Goal: Task Accomplishment & Management: Use online tool/utility

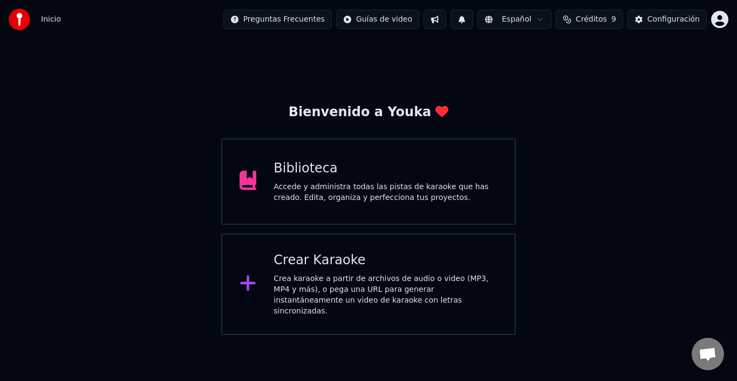
click at [299, 272] on div "Crear Karaoke Crea karaoke a partir de archivos de audio o video (MP3, MP4 y má…" at bounding box center [386, 284] width 224 height 65
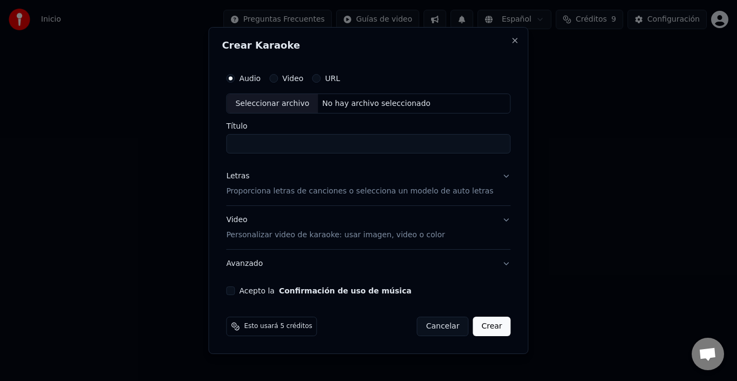
click at [268, 194] on p "Proporciona letras de canciones o selecciona un modelo de auto letras" at bounding box center [359, 191] width 267 height 11
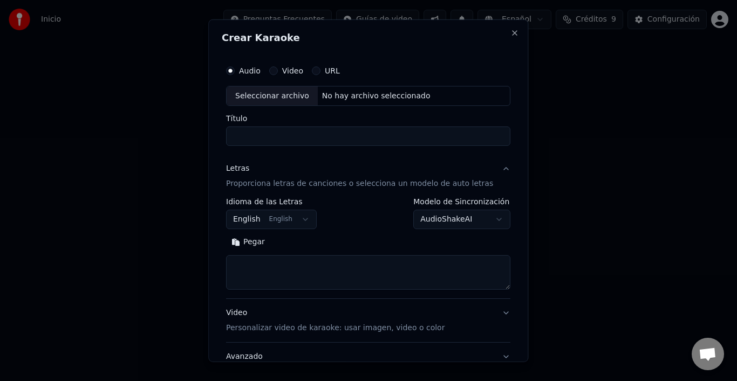
click at [303, 221] on button "English English" at bounding box center [271, 218] width 91 height 19
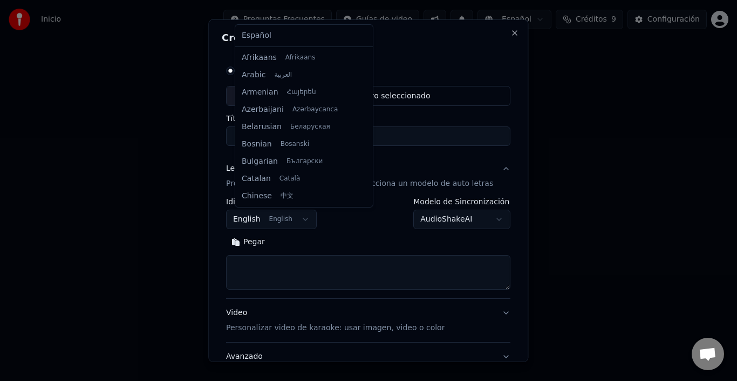
scroll to position [86, 0]
select select "**"
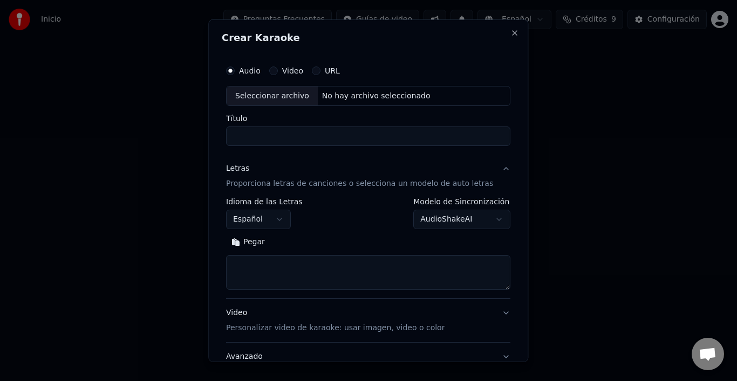
click at [294, 262] on textarea at bounding box center [368, 272] width 284 height 35
paste textarea "**********"
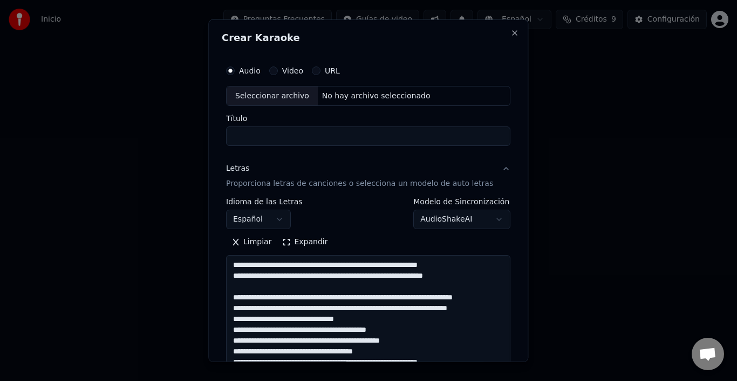
scroll to position [294, 0]
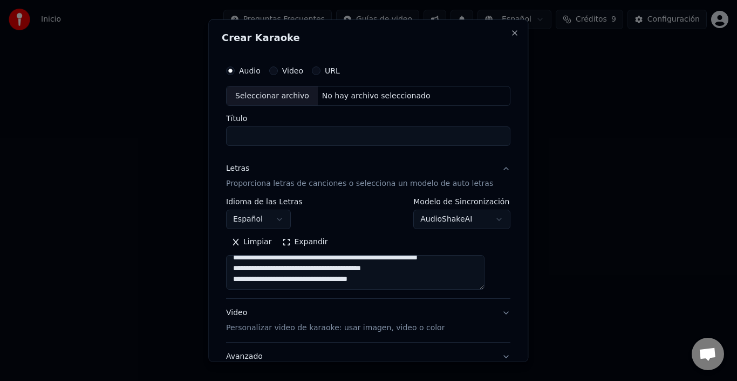
click at [311, 246] on button "Expandir" at bounding box center [305, 241] width 56 height 17
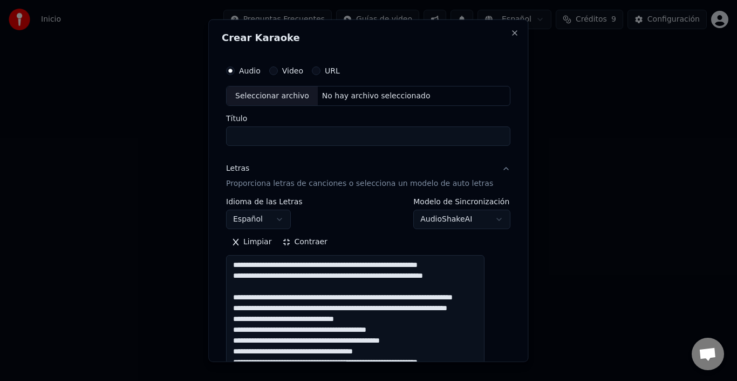
scroll to position [0, 0]
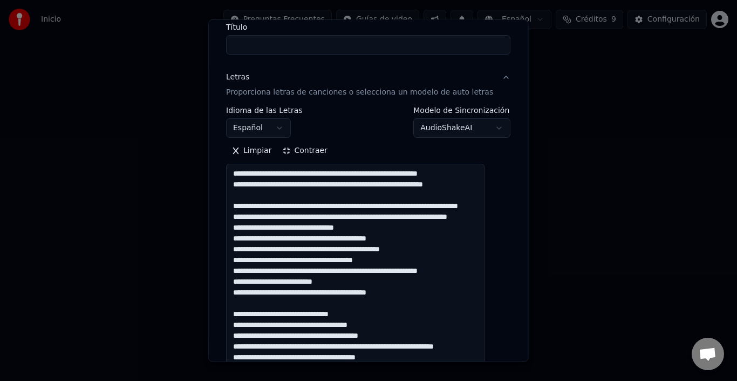
scroll to position [108, 0]
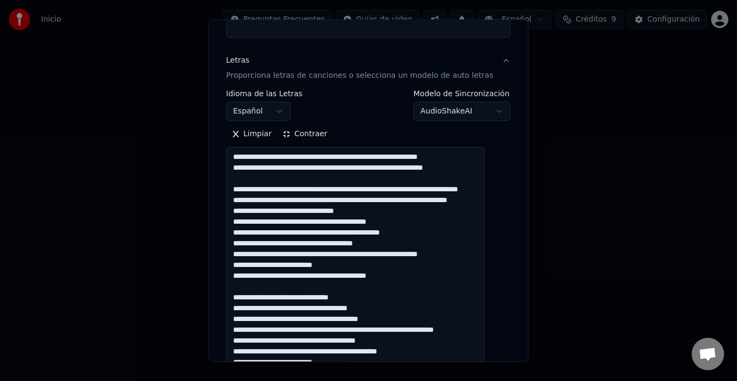
click at [252, 254] on textarea at bounding box center [355, 313] width 259 height 333
click at [430, 253] on textarea at bounding box center [355, 313] width 259 height 333
click at [277, 261] on textarea at bounding box center [355, 313] width 259 height 333
click at [366, 260] on textarea at bounding box center [355, 313] width 259 height 333
click at [385, 263] on textarea at bounding box center [355, 313] width 259 height 333
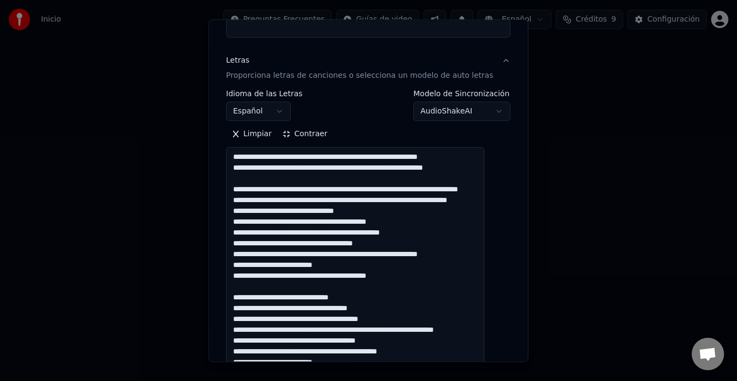
click at [395, 263] on textarea at bounding box center [355, 313] width 259 height 333
click at [272, 276] on textarea at bounding box center [355, 313] width 259 height 333
drag, startPoint x: 377, startPoint y: 271, endPoint x: 385, endPoint y: 272, distance: 8.2
click at [381, 271] on textarea at bounding box center [355, 313] width 259 height 333
click at [380, 283] on textarea at bounding box center [355, 313] width 259 height 333
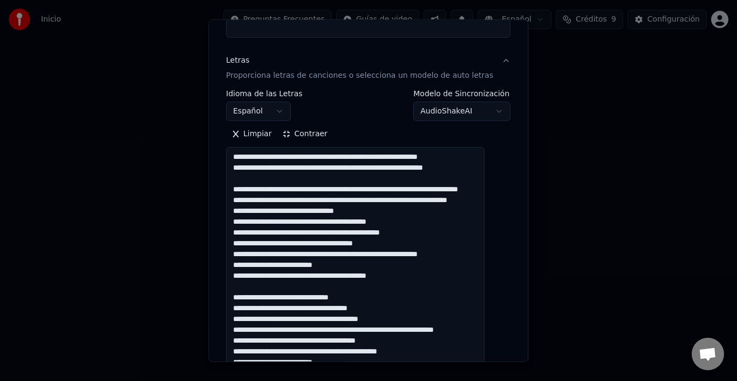
scroll to position [162, 0]
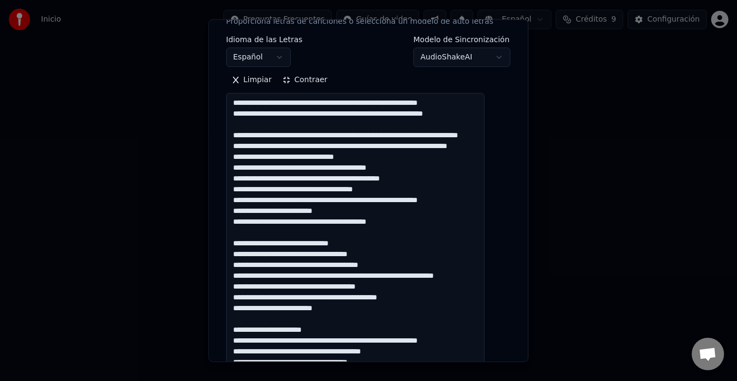
click at [271, 242] on textarea at bounding box center [355, 259] width 259 height 333
click at [335, 242] on textarea at bounding box center [355, 259] width 259 height 333
click at [343, 244] on textarea at bounding box center [355, 259] width 259 height 333
click at [257, 251] on textarea at bounding box center [355, 259] width 259 height 333
click at [311, 252] on textarea at bounding box center [355, 259] width 259 height 333
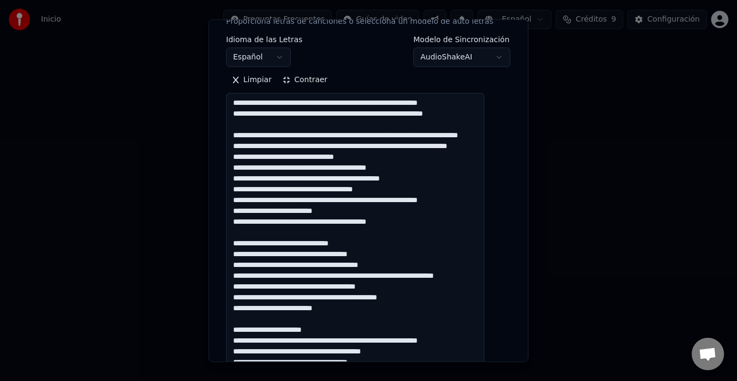
click at [350, 249] on textarea at bounding box center [355, 259] width 259 height 333
drag, startPoint x: 410, startPoint y: 250, endPoint x: 419, endPoint y: 248, distance: 8.9
click at [411, 250] on textarea at bounding box center [355, 259] width 259 height 333
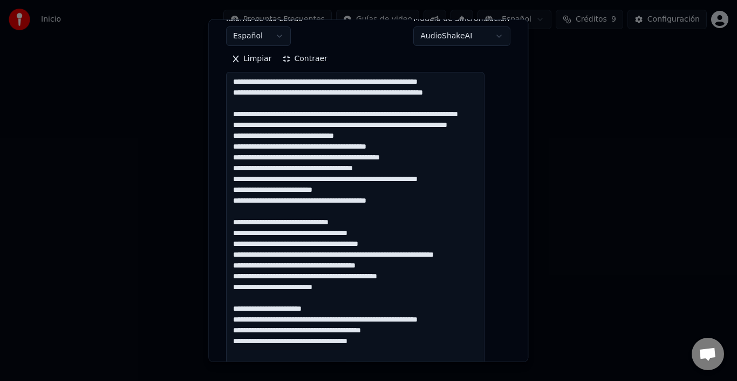
scroll to position [216, 0]
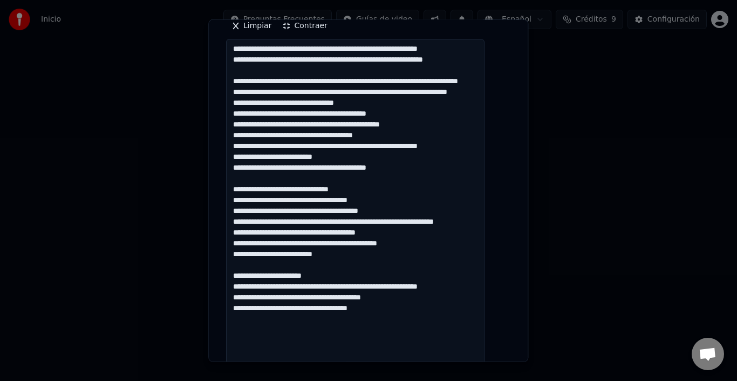
click at [300, 221] on textarea at bounding box center [355, 205] width 259 height 333
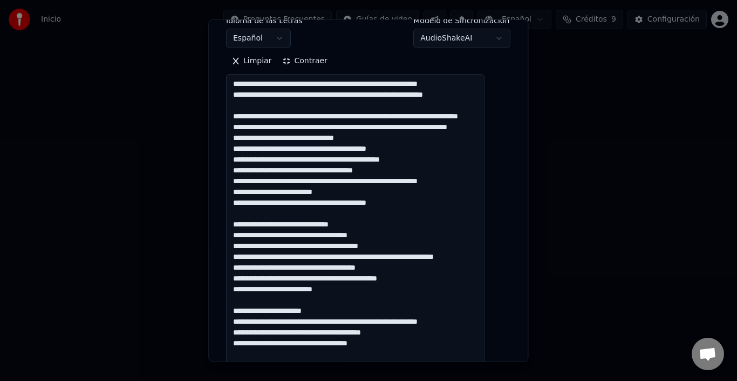
scroll to position [162, 0]
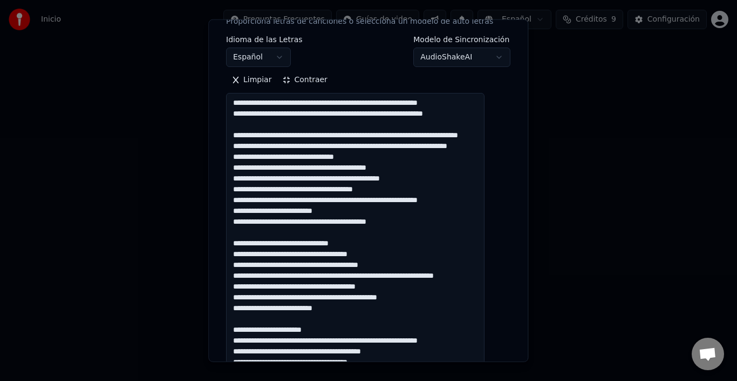
drag, startPoint x: 243, startPoint y: 103, endPoint x: 475, endPoint y: 113, distance: 231.3
click at [475, 113] on textarea at bounding box center [355, 259] width 259 height 333
click at [424, 255] on textarea at bounding box center [355, 259] width 259 height 333
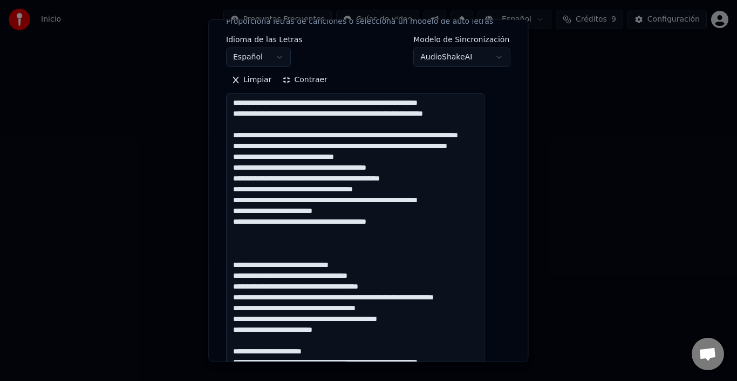
paste textarea "**********"
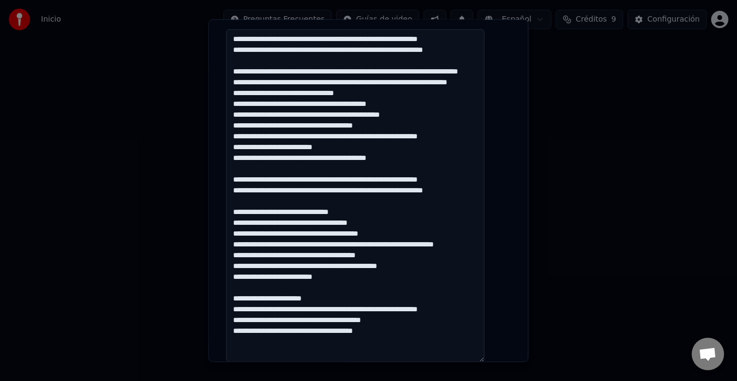
scroll to position [50, 0]
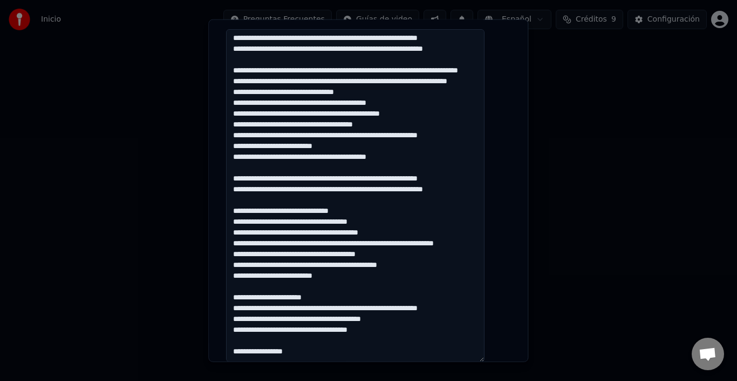
click at [297, 360] on textarea at bounding box center [355, 195] width 259 height 333
click at [310, 356] on textarea at bounding box center [355, 195] width 259 height 333
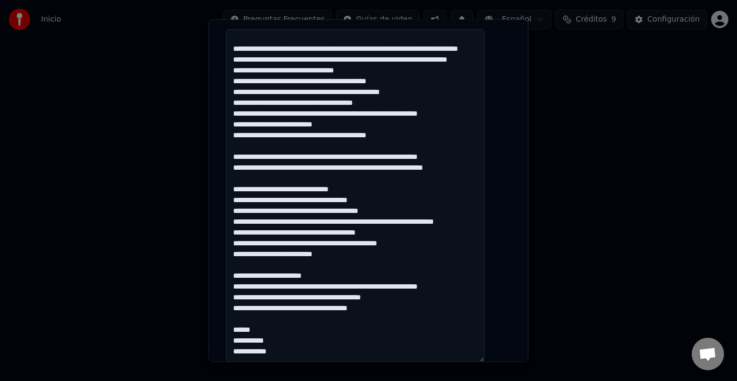
scroll to position [83, 0]
drag, startPoint x: 281, startPoint y: 347, endPoint x: 243, endPoint y: 336, distance: 39.8
click at [243, 336] on textarea at bounding box center [355, 195] width 259 height 333
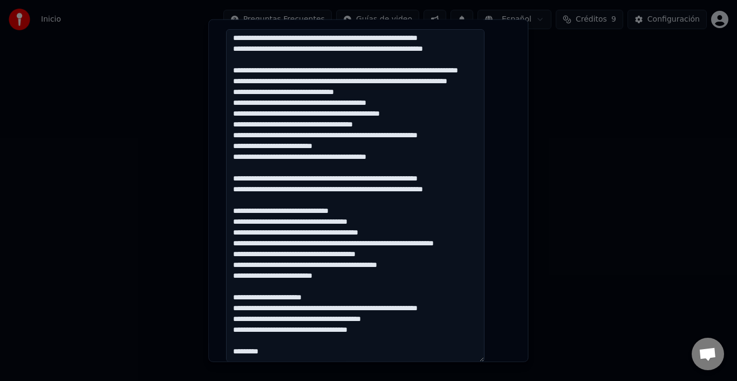
scroll to position [76, 0]
drag, startPoint x: 268, startPoint y: 333, endPoint x: 246, endPoint y: 329, distance: 22.5
click at [246, 329] on textarea at bounding box center [355, 195] width 259 height 333
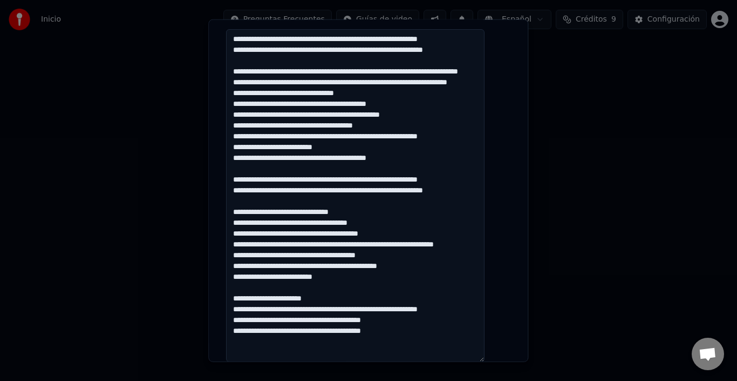
paste textarea "**********"
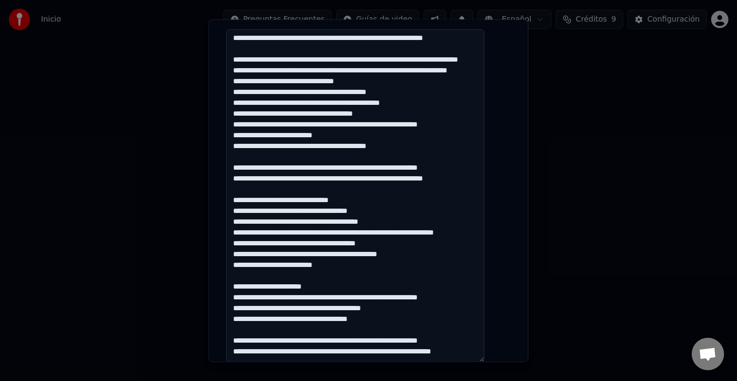
scroll to position [83, 0]
click at [405, 314] on textarea at bounding box center [355, 195] width 259 height 333
click at [474, 334] on textarea at bounding box center [355, 195] width 259 height 333
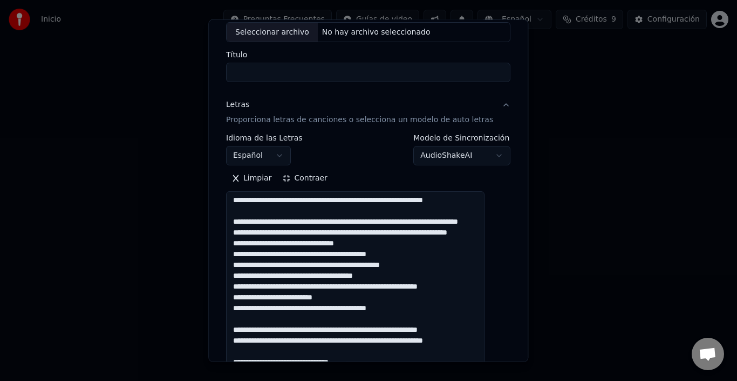
scroll to position [0, 0]
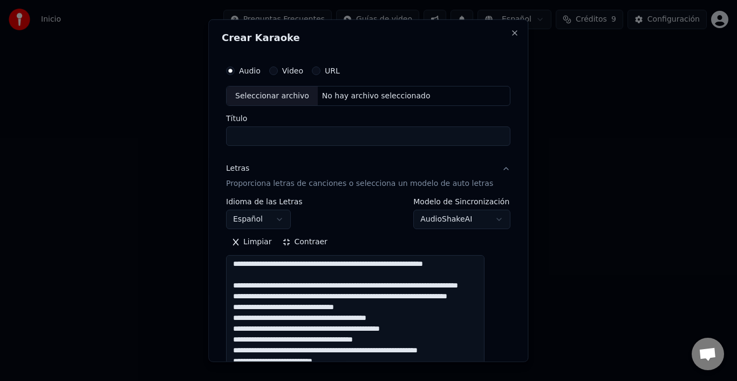
type textarea "**********"
click at [318, 241] on button "Contraer" at bounding box center [305, 241] width 56 height 17
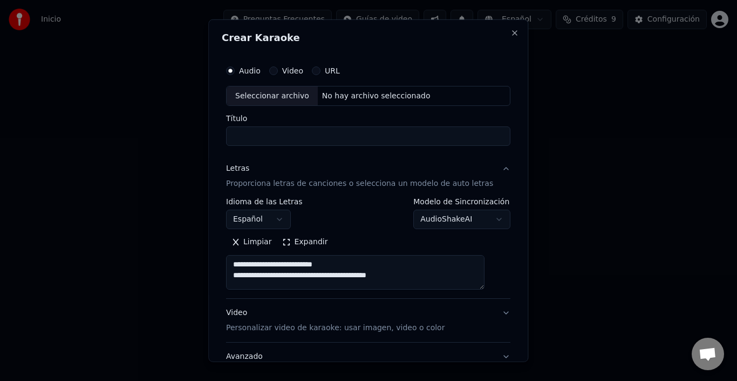
click at [286, 92] on div "Seleccionar archivo" at bounding box center [272, 95] width 91 height 19
drag, startPoint x: 320, startPoint y: 134, endPoint x: 391, endPoint y: 137, distance: 71.3
click at [391, 137] on input "**********" at bounding box center [368, 135] width 284 height 19
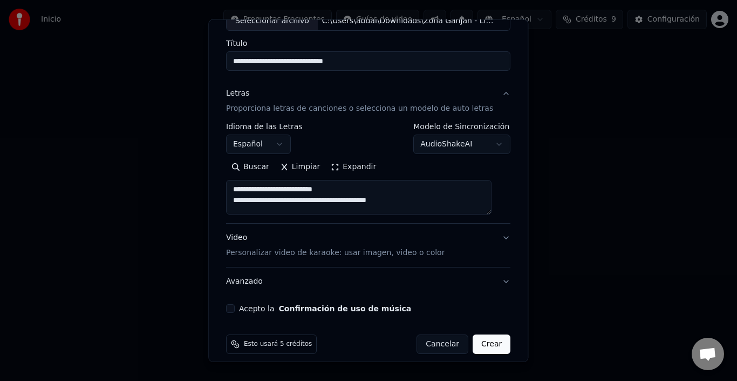
scroll to position [85, 0]
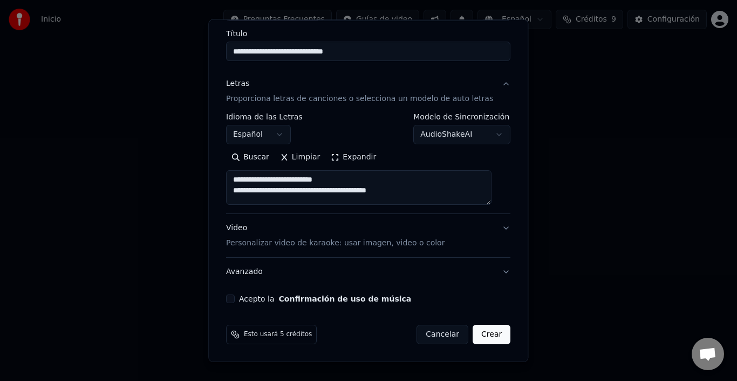
type input "**********"
click at [352, 245] on p "Personalizar video de karaoke: usar imagen, video o color" at bounding box center [335, 243] width 219 height 11
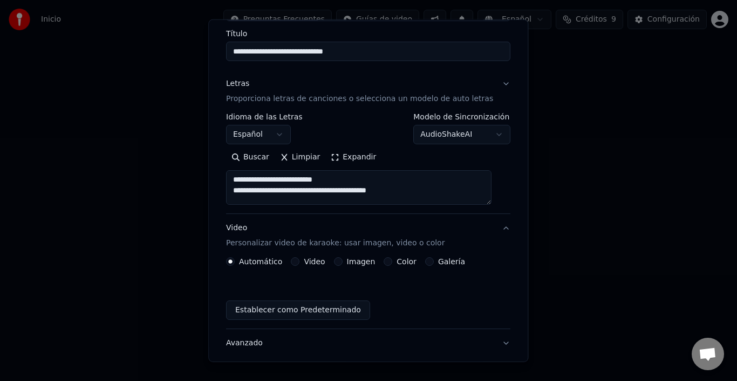
scroll to position [56, 0]
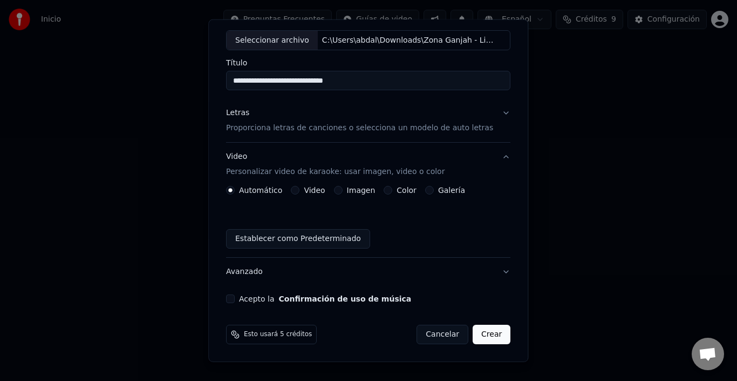
click at [299, 189] on button "Video" at bounding box center [296, 190] width 9 height 9
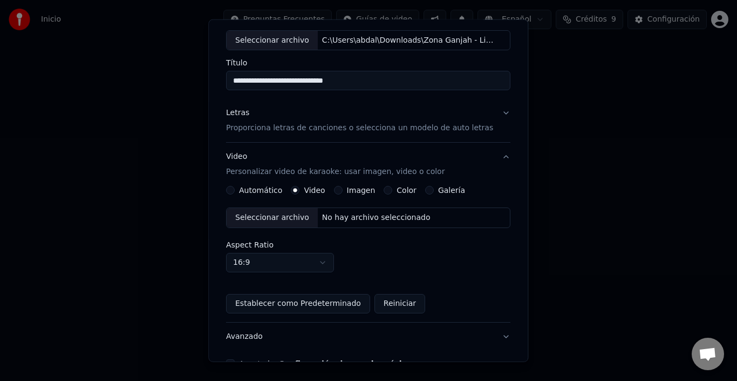
click at [271, 220] on div "Seleccionar archivo" at bounding box center [272, 217] width 91 height 19
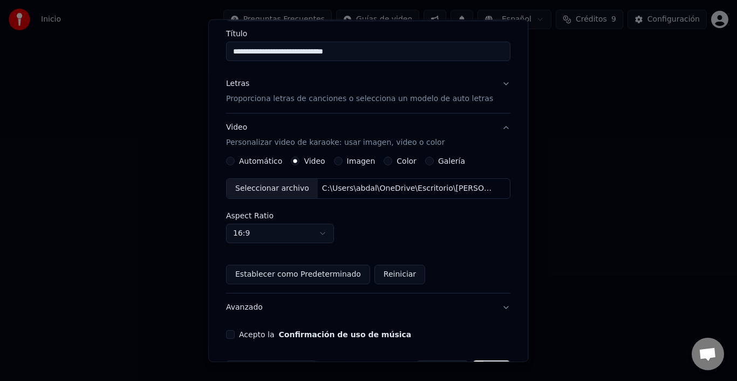
scroll to position [110, 0]
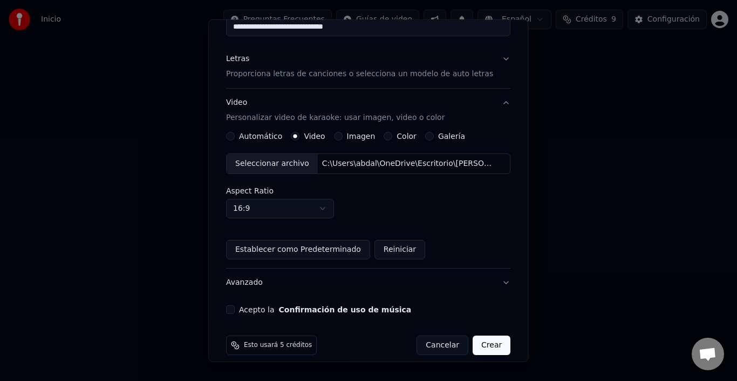
click at [235, 307] on button "Acepto la Confirmación de uso de música" at bounding box center [230, 309] width 9 height 9
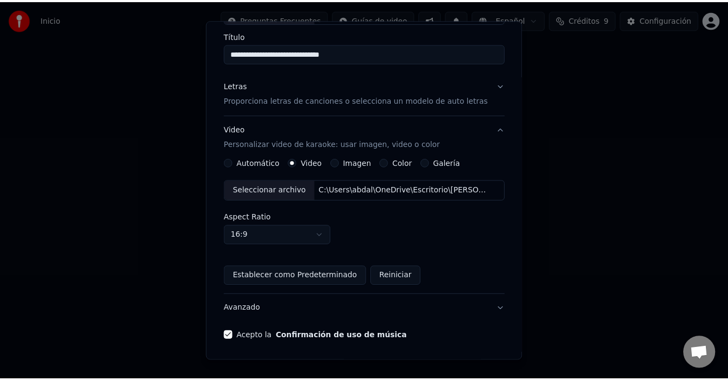
scroll to position [66, 0]
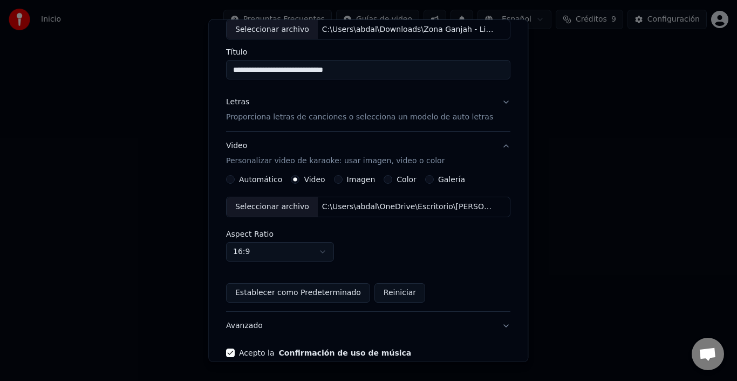
click at [450, 111] on div "Letras Proporciona letras de canciones o selecciona un modelo de auto letras" at bounding box center [359, 110] width 267 height 26
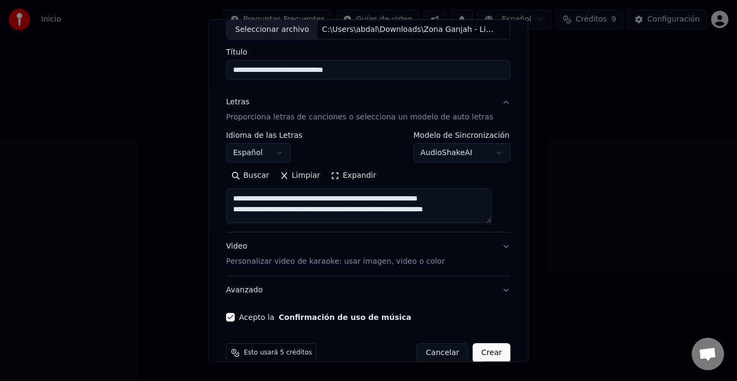
click at [482, 349] on button "Crear" at bounding box center [492, 352] width 38 height 19
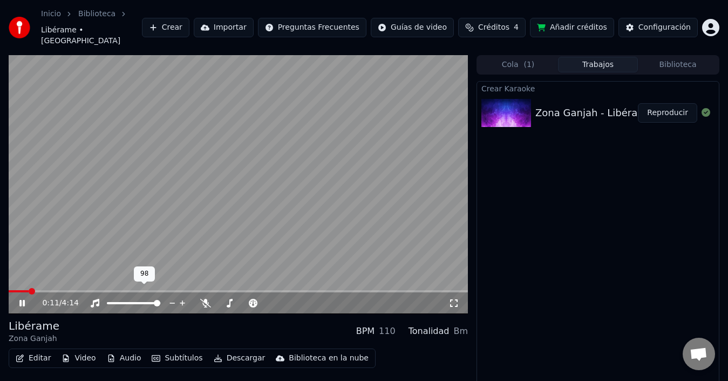
click at [160, 302] on span at bounding box center [133, 303] width 53 height 2
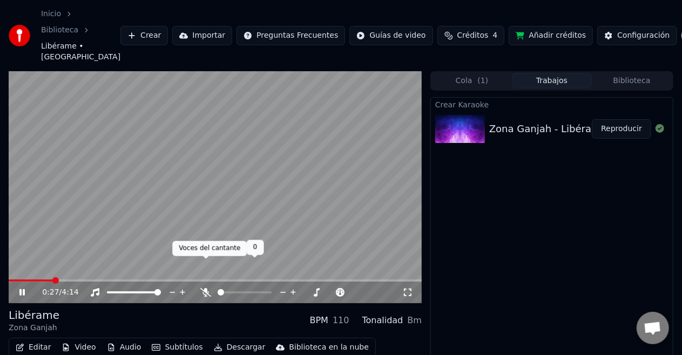
click at [208, 288] on icon at bounding box center [205, 292] width 11 height 9
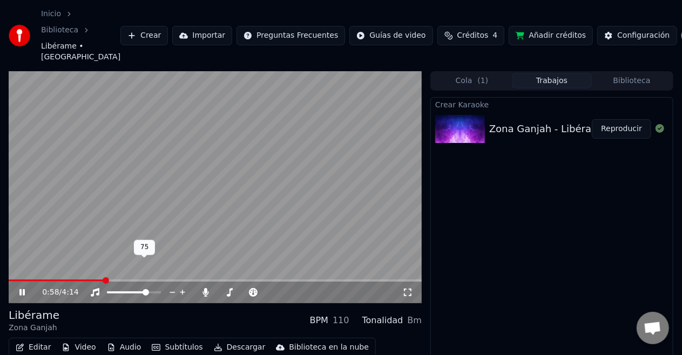
click at [147, 292] on span at bounding box center [127, 293] width 40 height 2
click at [303, 252] on video at bounding box center [215, 187] width 413 height 232
click at [304, 280] on span at bounding box center [215, 281] width 413 height 2
click at [303, 234] on video at bounding box center [215, 187] width 413 height 232
click at [320, 282] on div "3:03 / 4:14" at bounding box center [215, 293] width 413 height 22
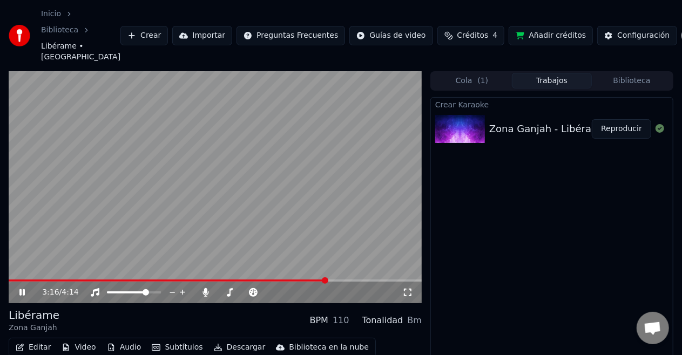
click at [326, 280] on span at bounding box center [215, 281] width 413 height 2
click at [320, 280] on span at bounding box center [169, 281] width 321 height 2
click at [310, 280] on span at bounding box center [160, 281] width 302 height 2
click at [343, 280] on span at bounding box center [215, 281] width 413 height 2
click at [384, 280] on span at bounding box center [215, 281] width 413 height 2
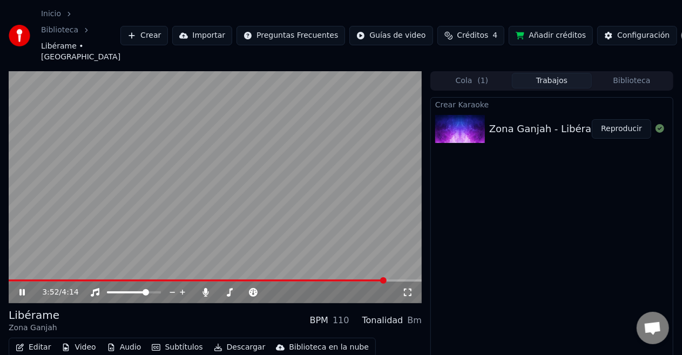
click at [399, 280] on span at bounding box center [215, 281] width 413 height 2
click at [412, 280] on span at bounding box center [215, 281] width 413 height 2
click at [234, 190] on video at bounding box center [215, 187] width 413 height 232
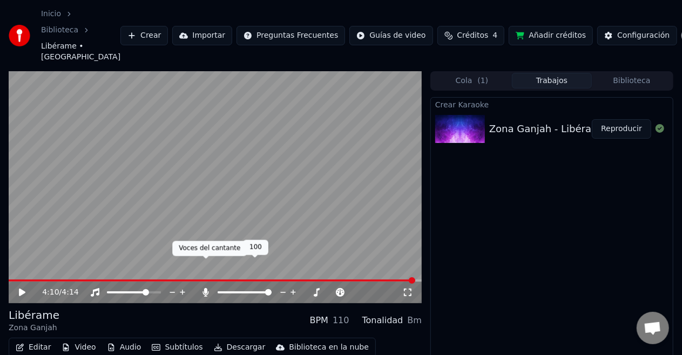
click at [202, 288] on icon at bounding box center [205, 292] width 11 height 9
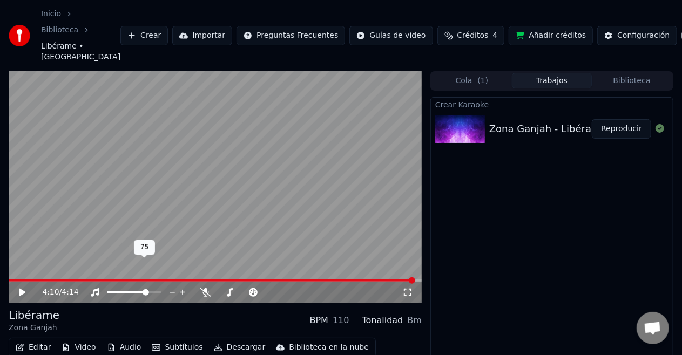
drag, startPoint x: 152, startPoint y: 265, endPoint x: 155, endPoint y: 273, distance: 8.2
click at [156, 287] on div at bounding box center [143, 292] width 87 height 11
click at [157, 292] on span at bounding box center [134, 293] width 54 height 2
click at [161, 289] on span at bounding box center [157, 292] width 6 height 6
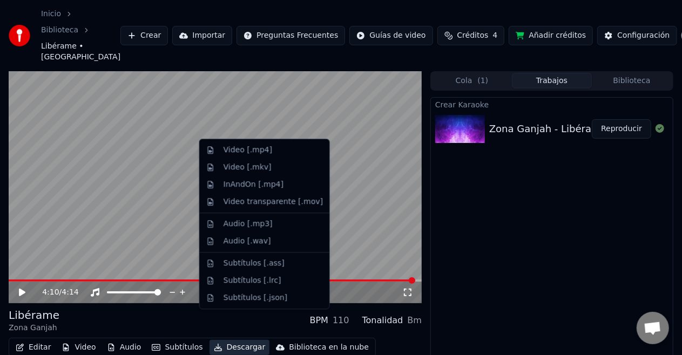
click at [227, 340] on button "Descargar" at bounding box center [239, 347] width 60 height 15
click at [252, 152] on div "Video [.mp4]" at bounding box center [247, 150] width 49 height 11
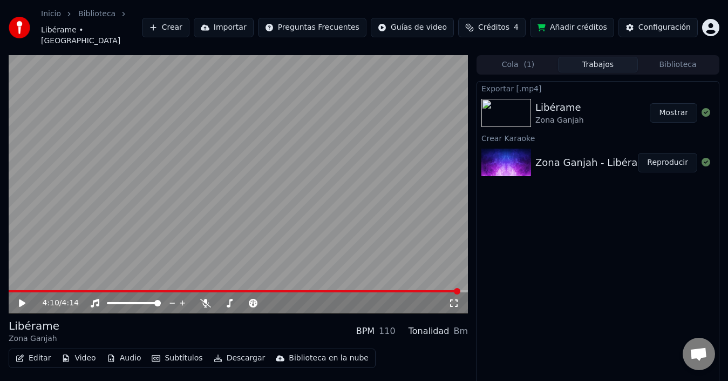
click at [671, 103] on button "Mostrar" at bounding box center [674, 112] width 48 height 19
